Goal: Task Accomplishment & Management: Manage account settings

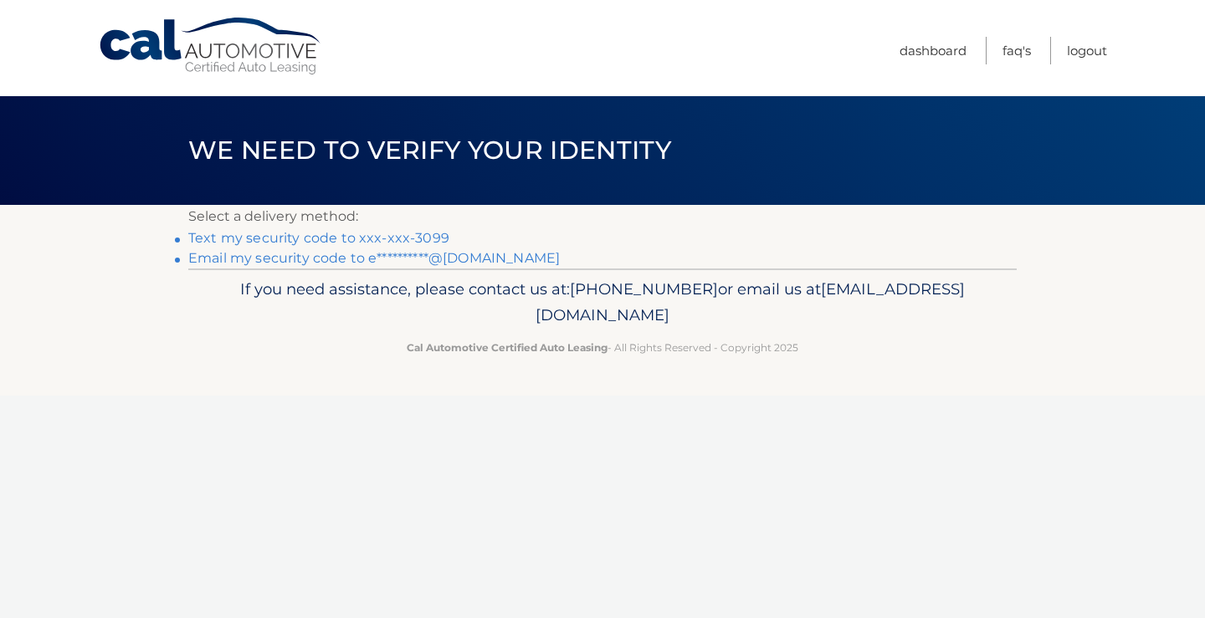
click at [370, 239] on link "Text my security code to xxx-xxx-3099" at bounding box center [318, 238] width 261 height 16
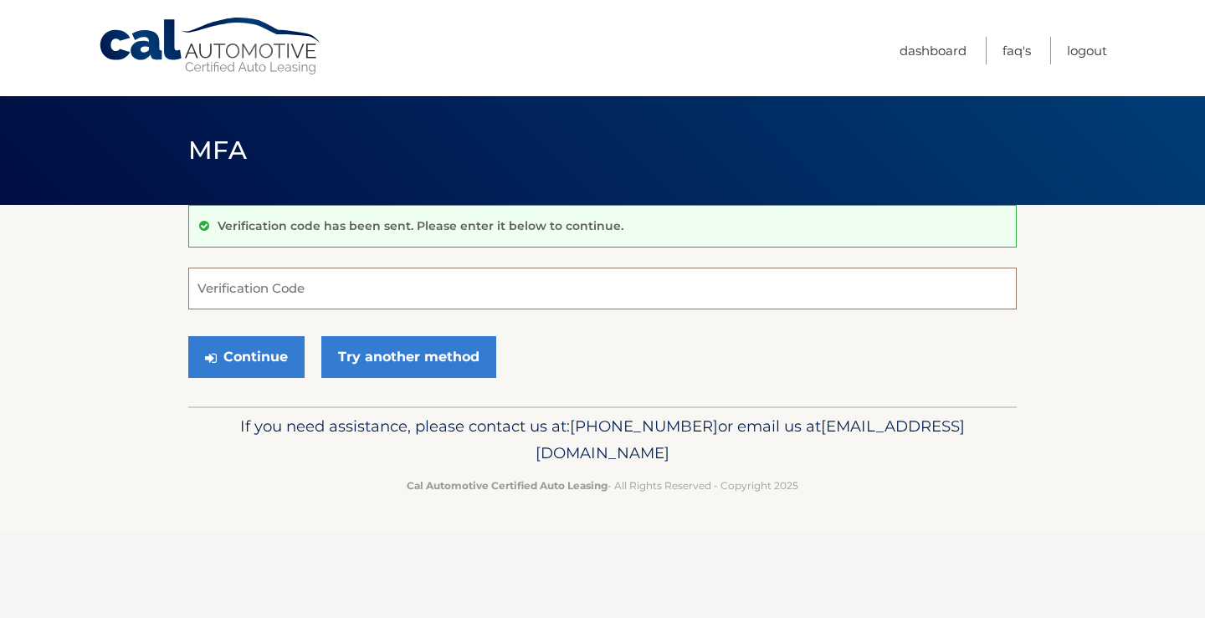
click at [345, 280] on input "Verification Code" at bounding box center [602, 289] width 828 height 42
type input "043657"
click at [272, 362] on button "Continue" at bounding box center [246, 357] width 116 height 42
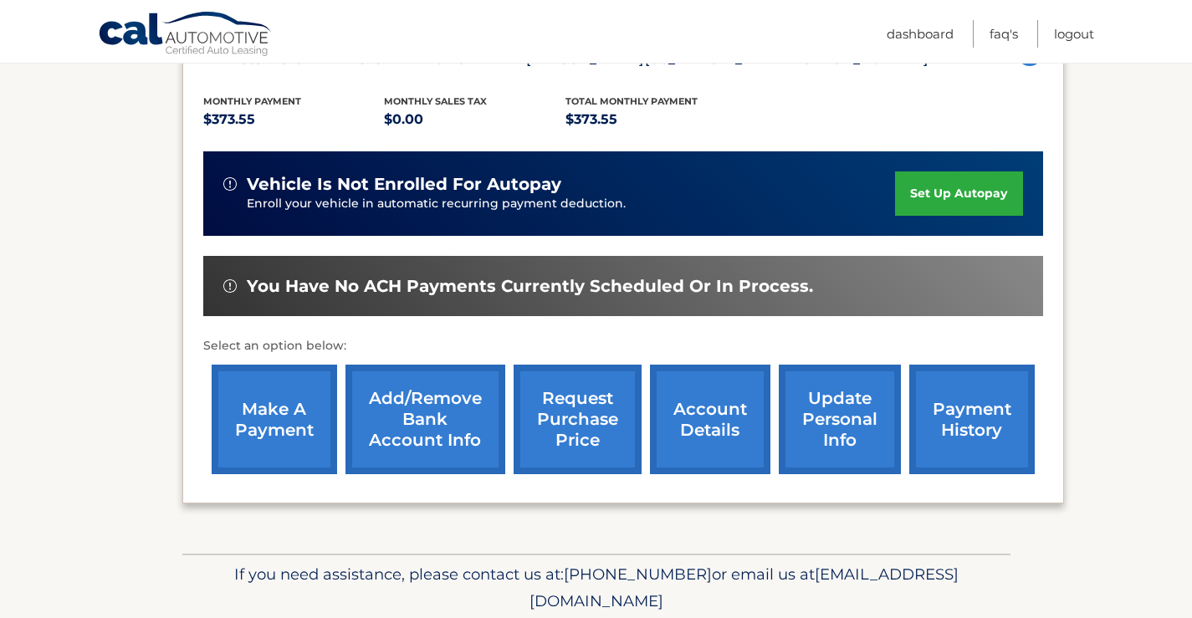
scroll to position [335, 0]
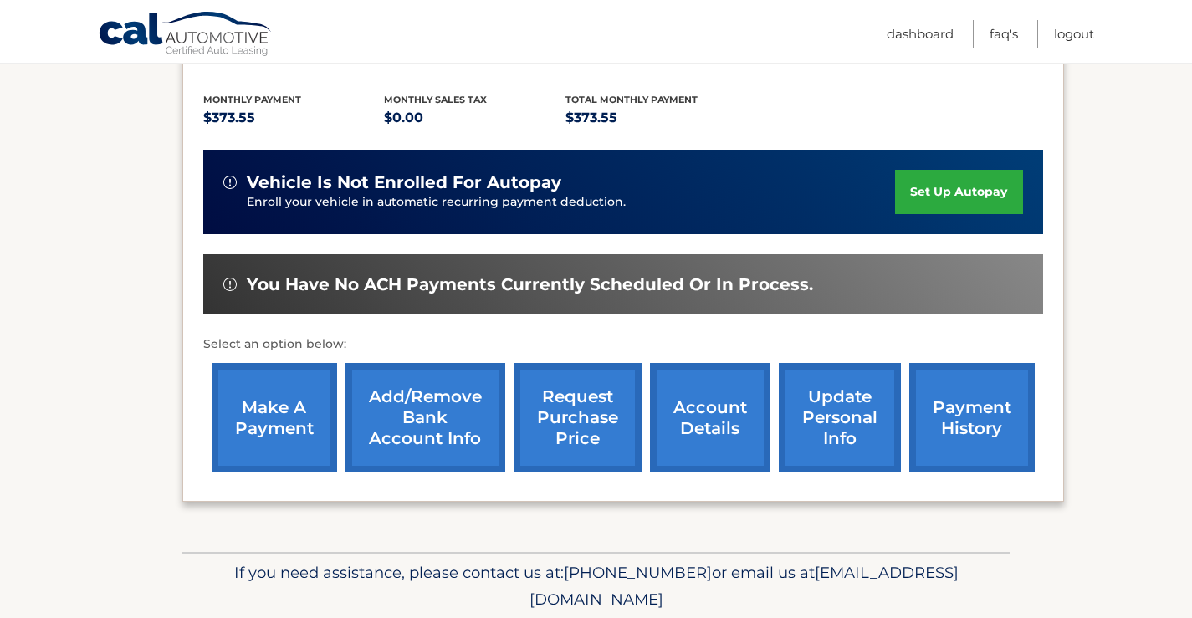
click at [417, 418] on link "Add/Remove bank account info" at bounding box center [425, 418] width 160 height 110
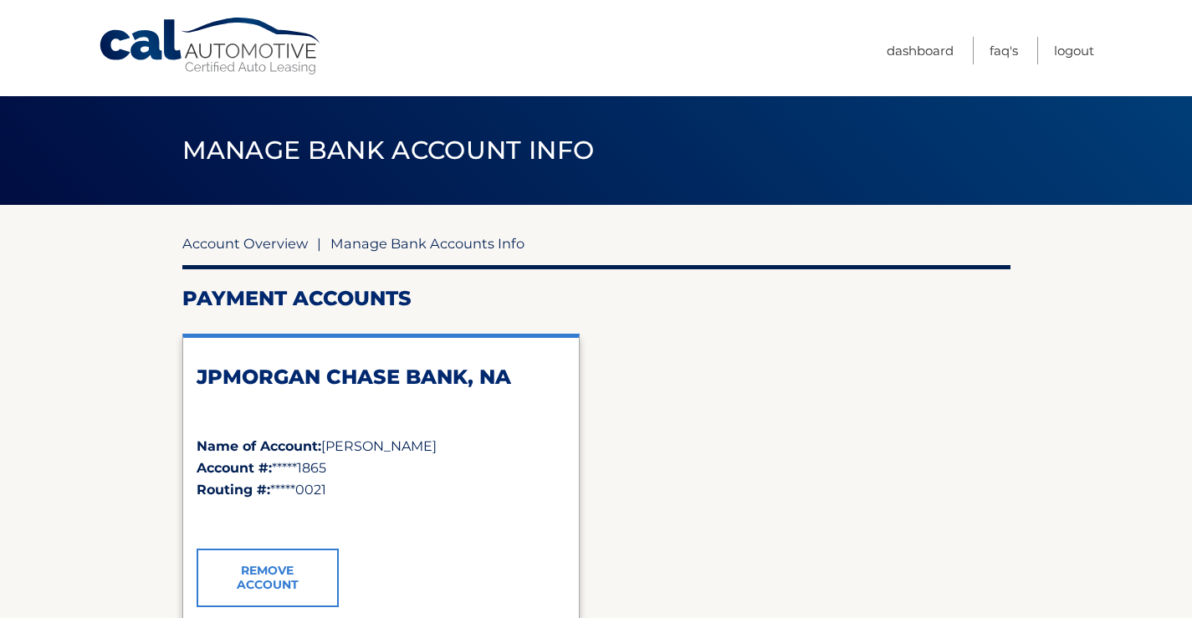
click at [219, 245] on link "Account Overview" at bounding box center [244, 243] width 125 height 17
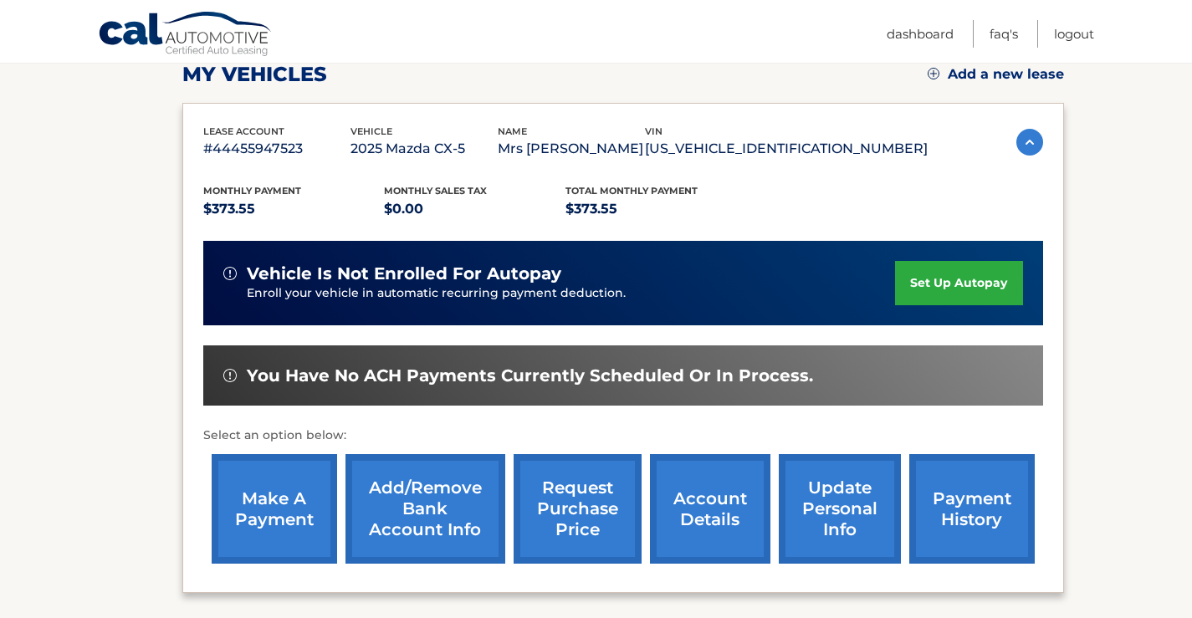
scroll to position [251, 0]
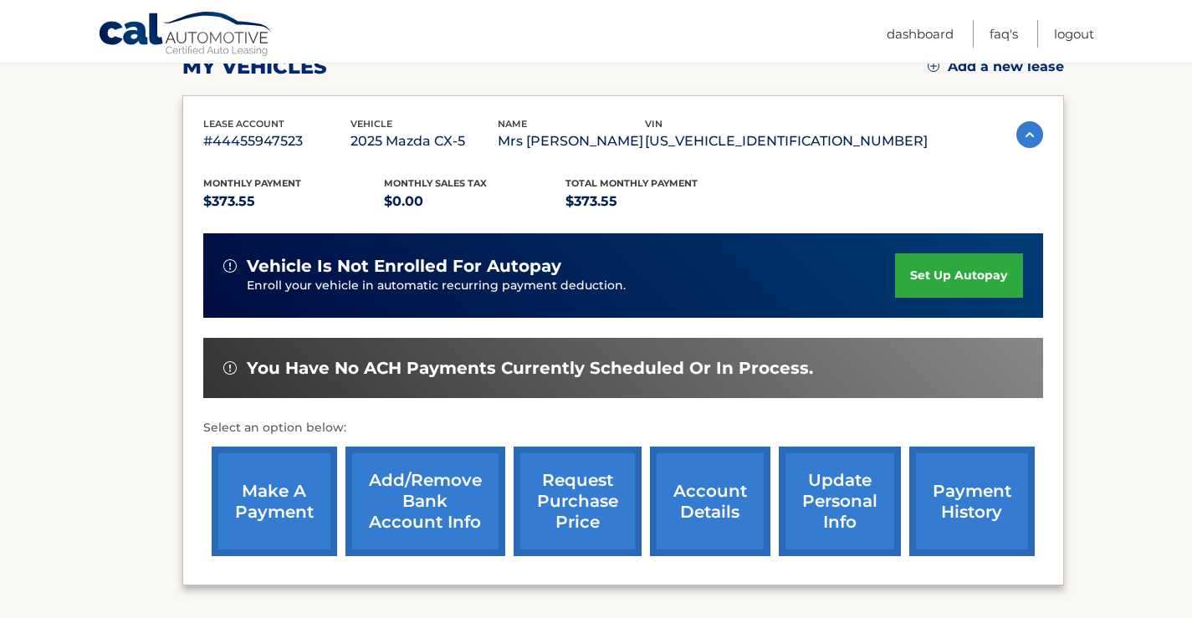
click at [270, 488] on link "make a payment" at bounding box center [274, 502] width 125 height 110
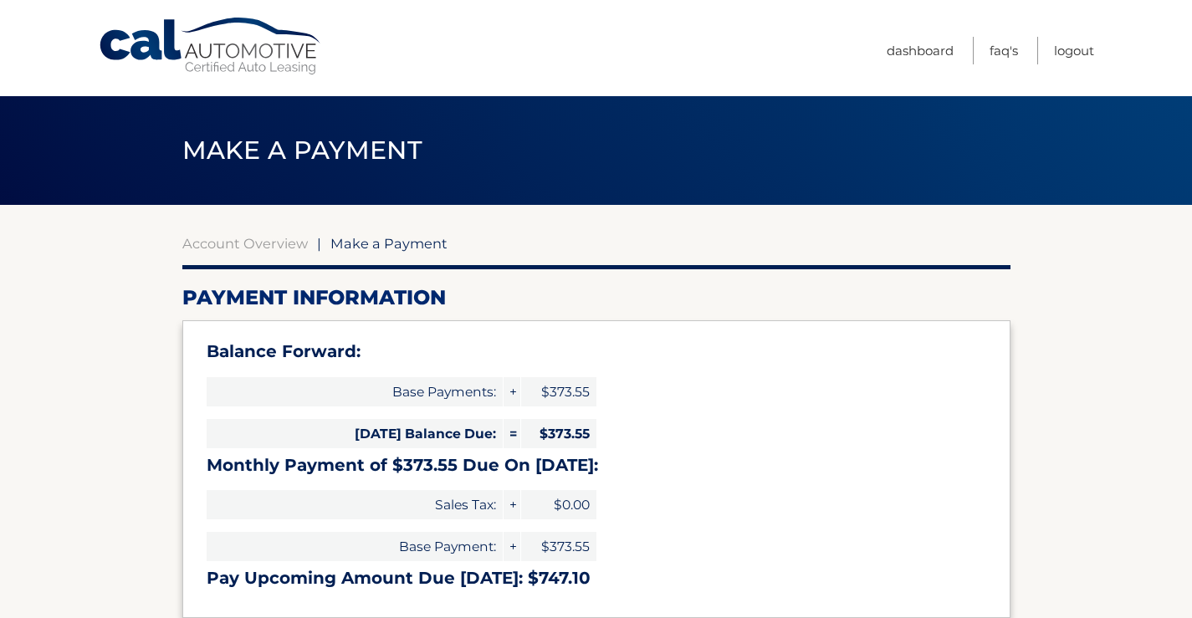
select select "Y2JiNDgxYjYtYjg2Yy00NTBiLWJjZjktNWMwOWU4MTc1YWNi"
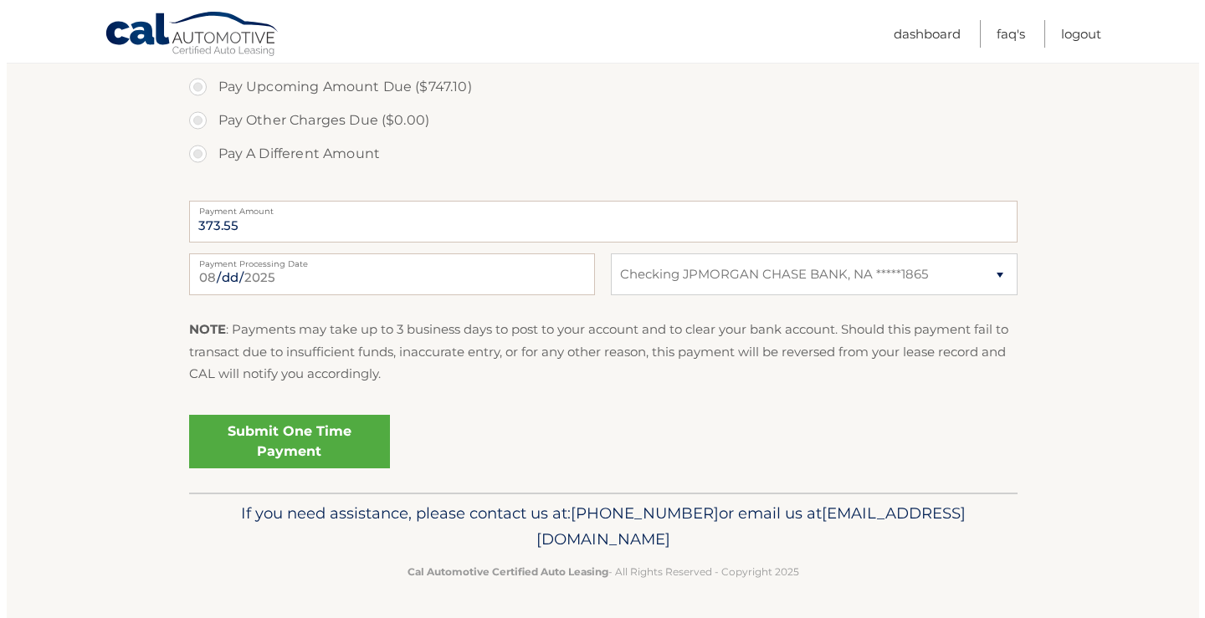
scroll to position [648, 0]
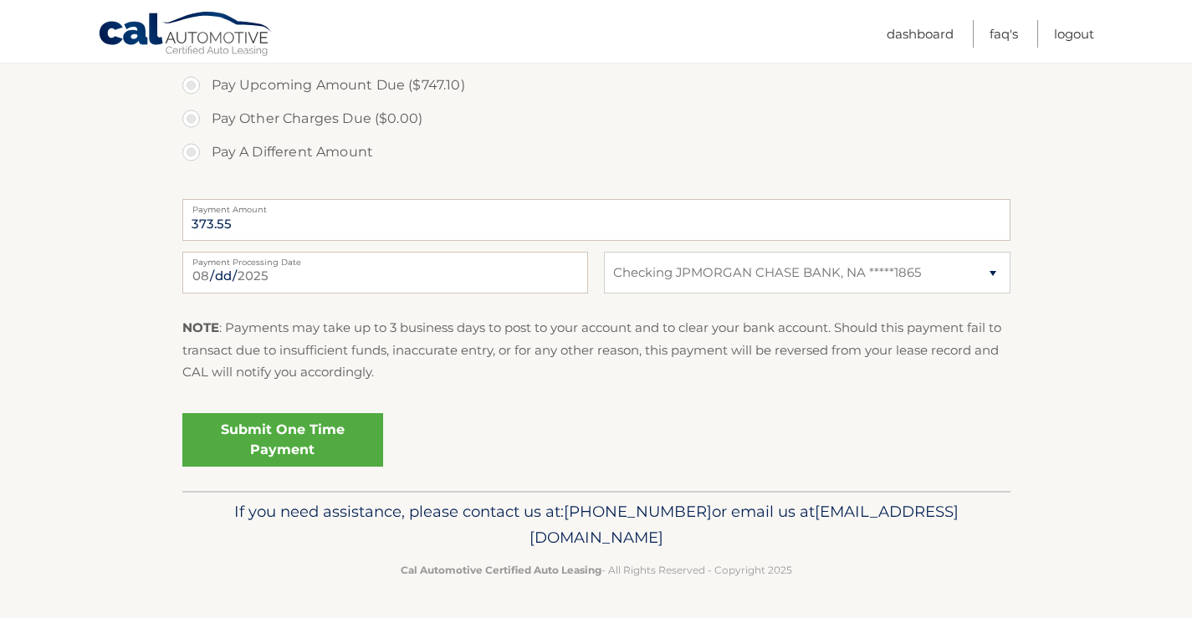
click at [294, 432] on link "Submit One Time Payment" at bounding box center [282, 440] width 201 height 54
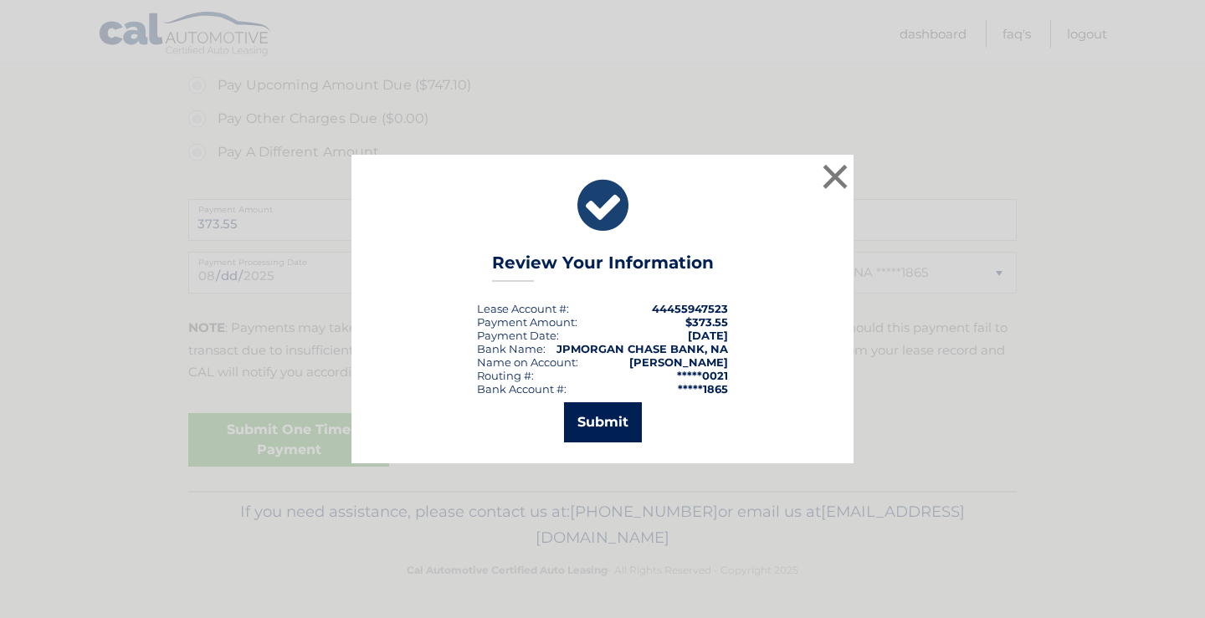
click at [597, 422] on button "Submit" at bounding box center [603, 422] width 78 height 40
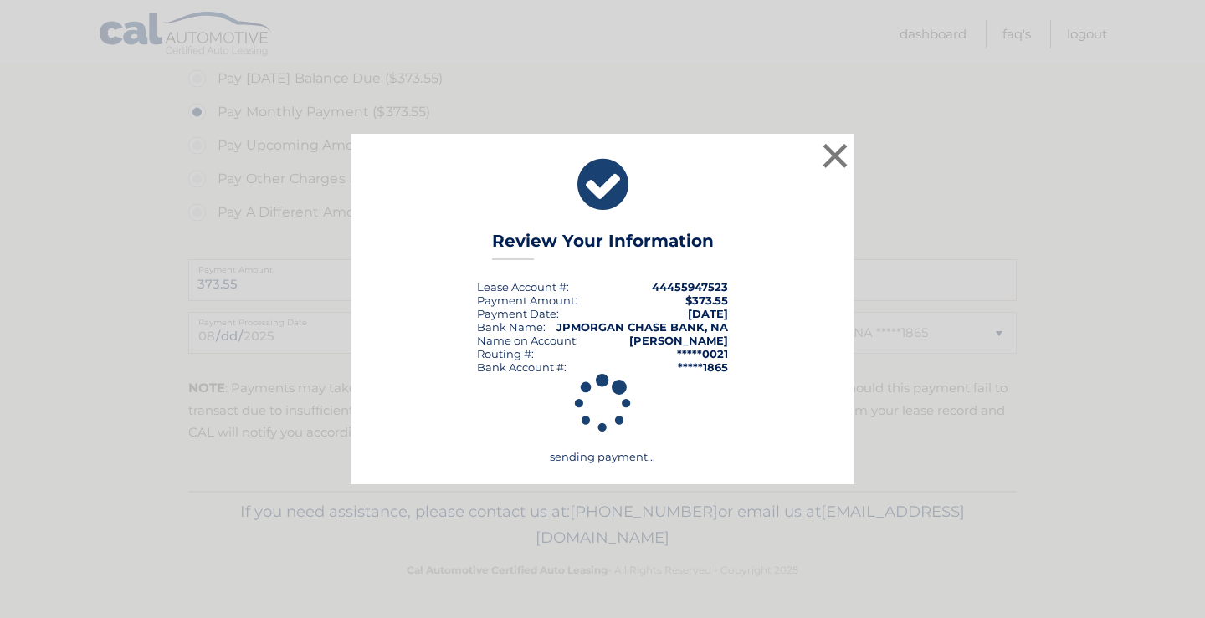
scroll to position [588, 0]
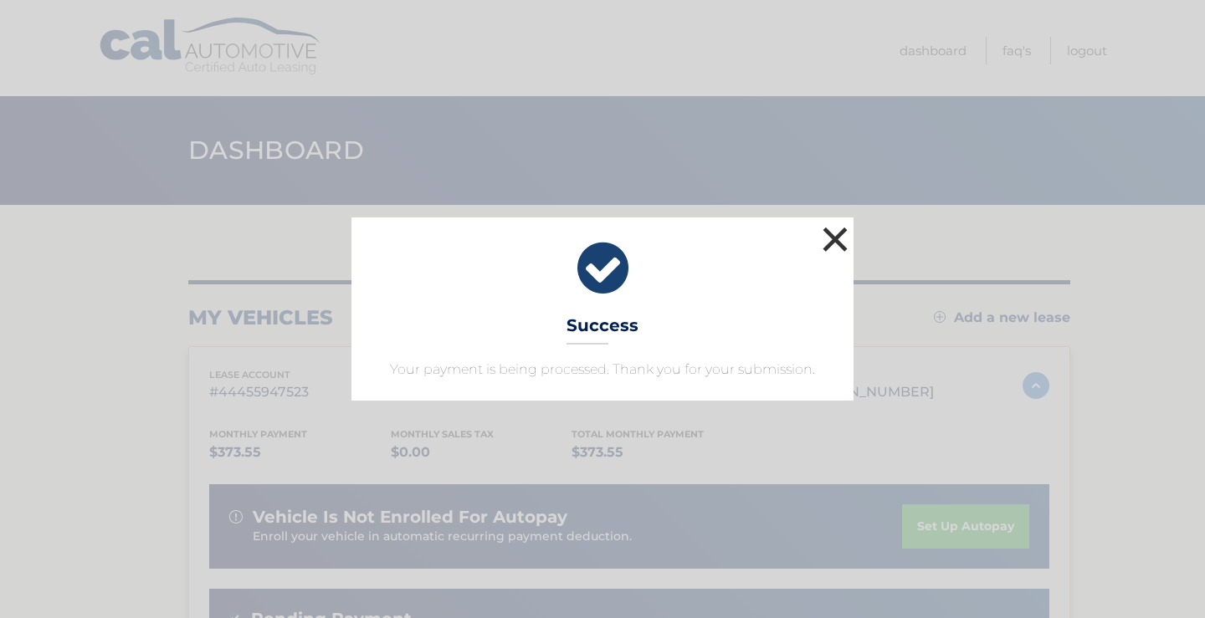
click at [847, 233] on button "×" at bounding box center [834, 238] width 33 height 33
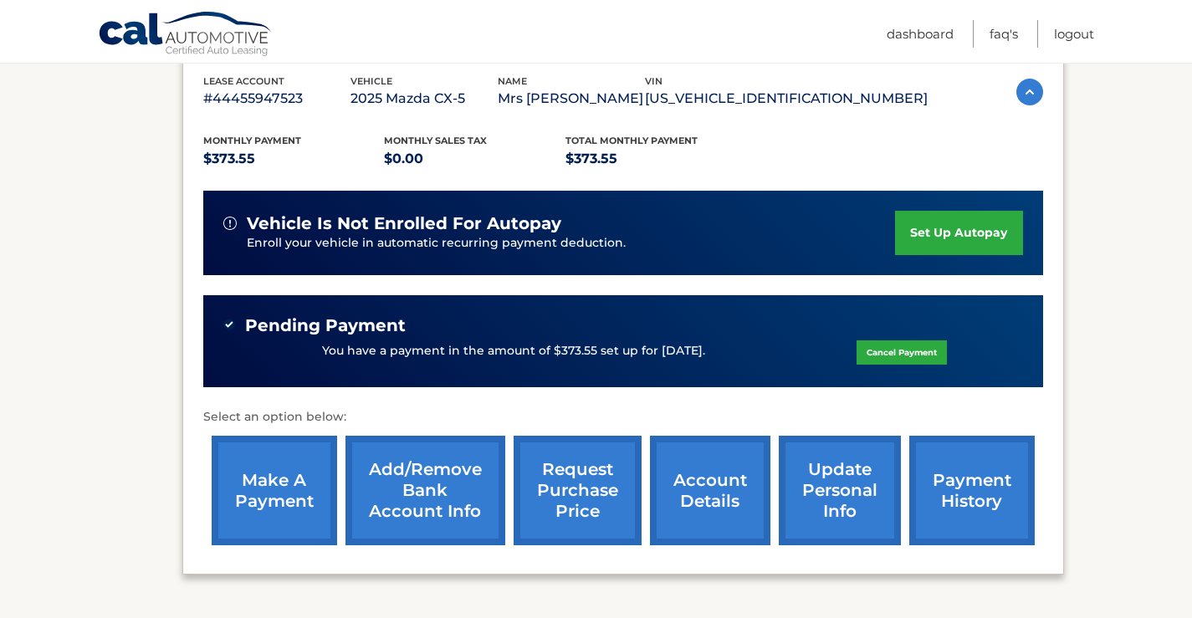
scroll to position [335, 0]
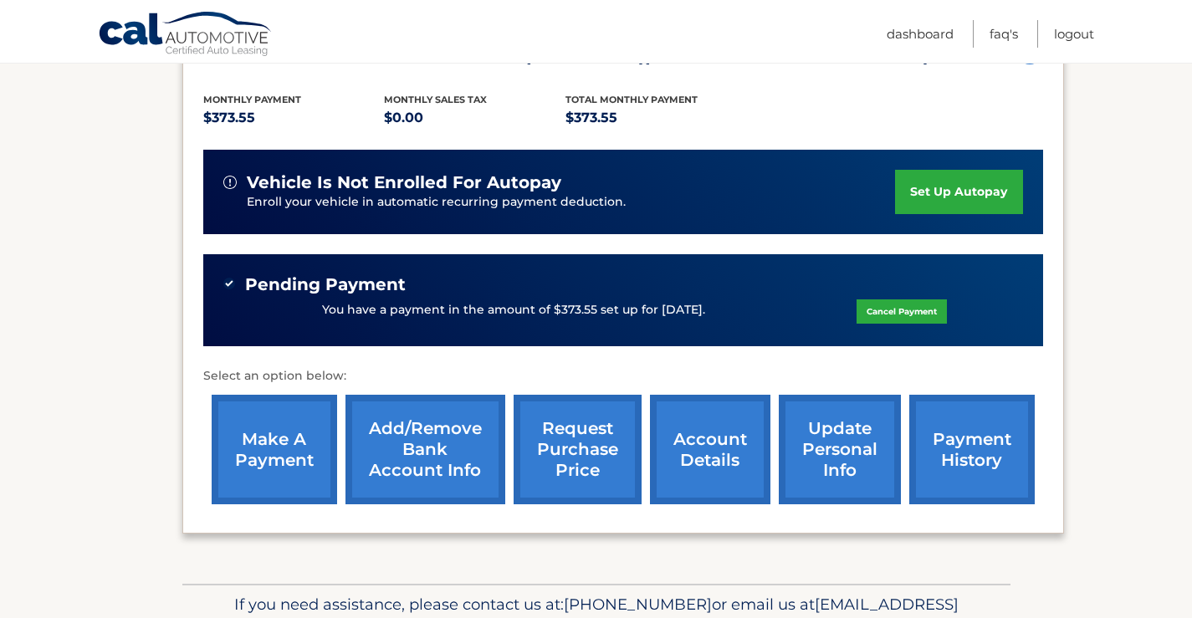
click at [961, 443] on link "payment history" at bounding box center [971, 450] width 125 height 110
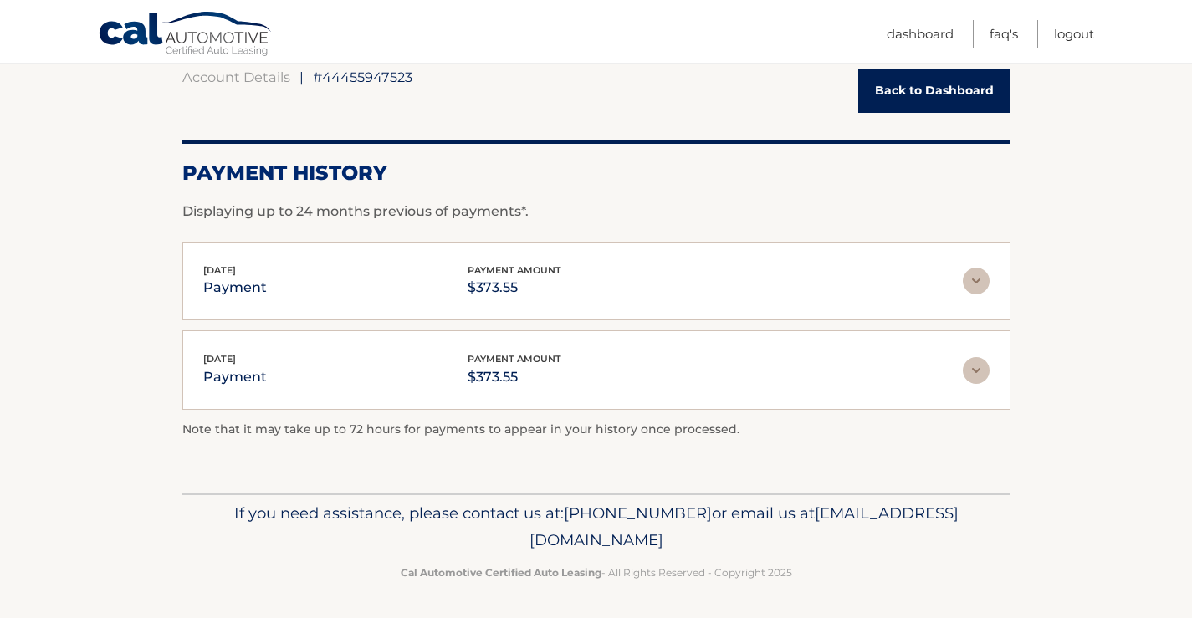
scroll to position [167, 0]
click at [944, 85] on link "Back to Dashboard" at bounding box center [934, 90] width 152 height 44
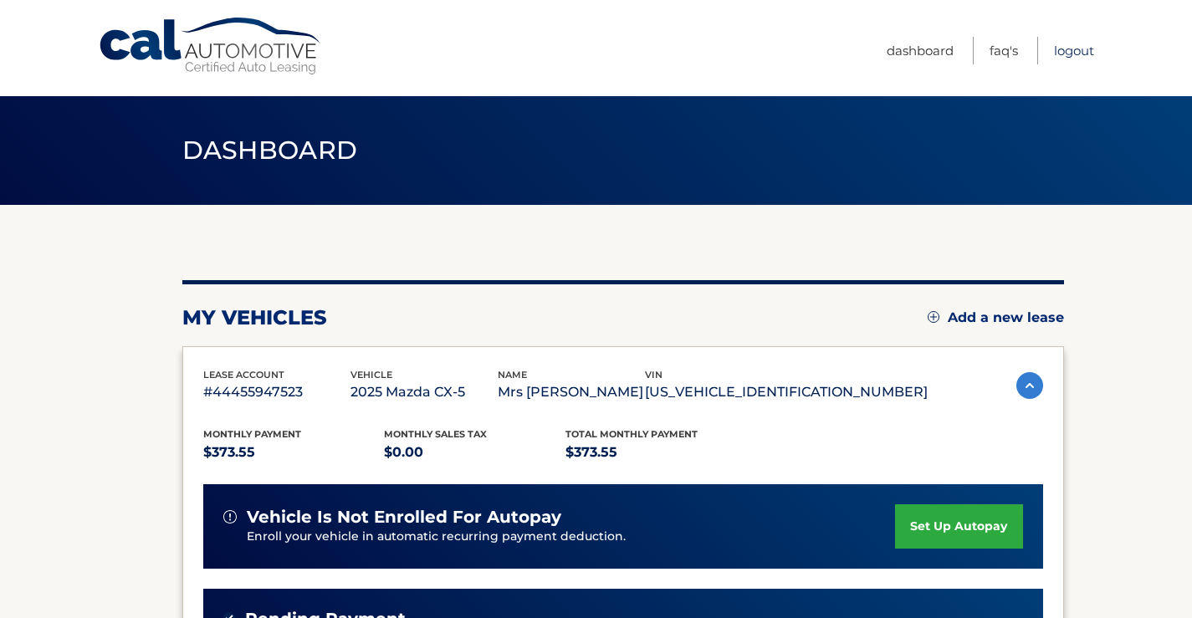
click at [1076, 45] on link "Logout" at bounding box center [1074, 51] width 40 height 28
